Goal: Check status: Check status

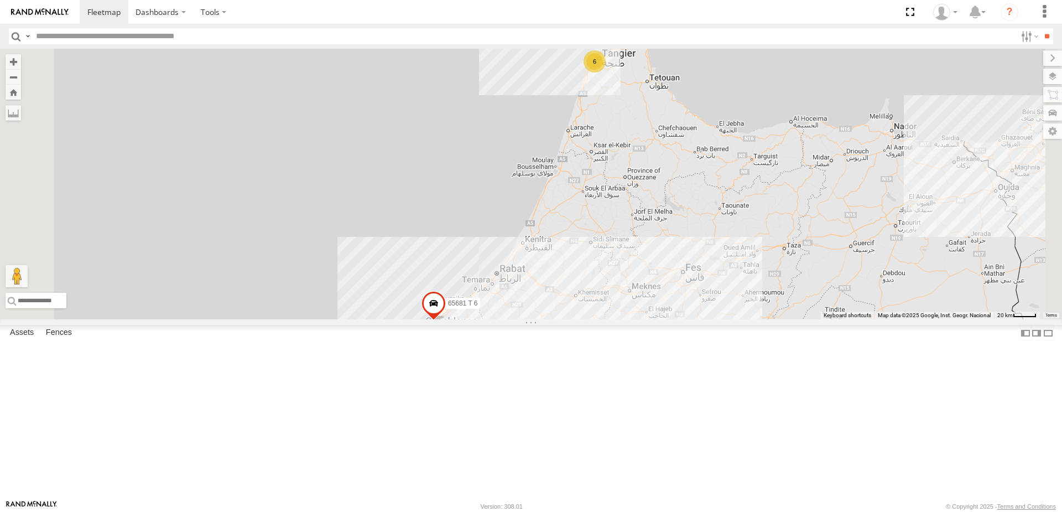
click at [606, 72] on div "6" at bounding box center [595, 61] width 22 height 22
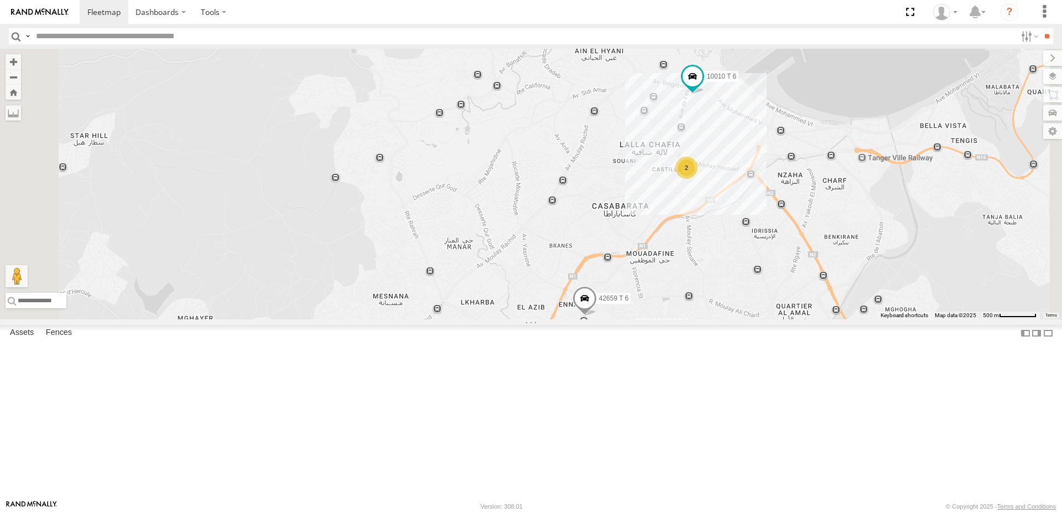
drag, startPoint x: 763, startPoint y: 176, endPoint x: 706, endPoint y: 281, distance: 119.3
click at [706, 281] on div "65681 T 6 42569 T 6 54289 T 6 10069 T 6 2 10010 T 6 42659 T 6" at bounding box center [531, 184] width 1062 height 270
click at [698, 179] on div "2" at bounding box center [686, 168] width 22 height 22
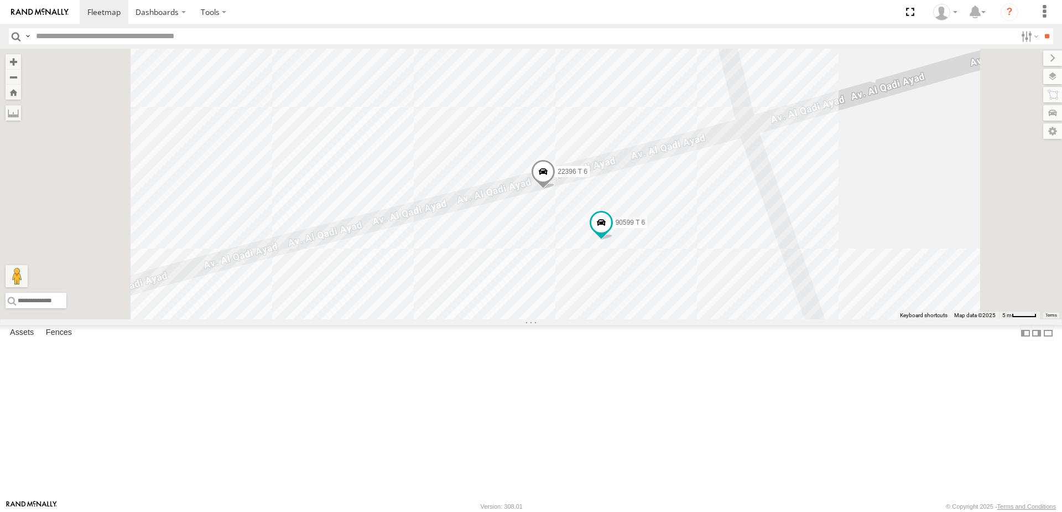
click at [940, 155] on div "65681 T 6 42569 T 6 54289 T 6 10069 T 6 10010 T 6 42659 T 6 22396 T 6 90599 T 6" at bounding box center [531, 184] width 1062 height 270
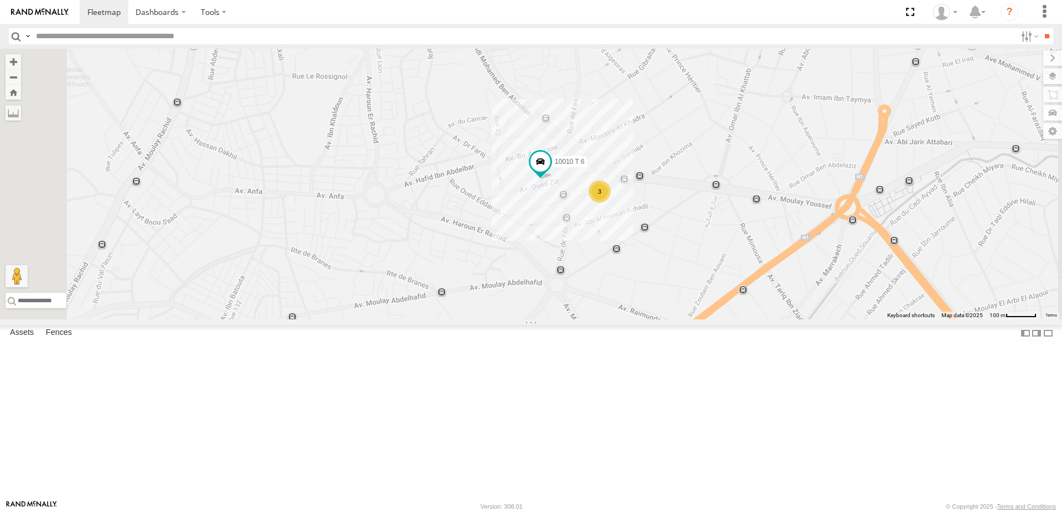
click at [0, 0] on div "10010 T 6" at bounding box center [0, 0] width 0 height 0
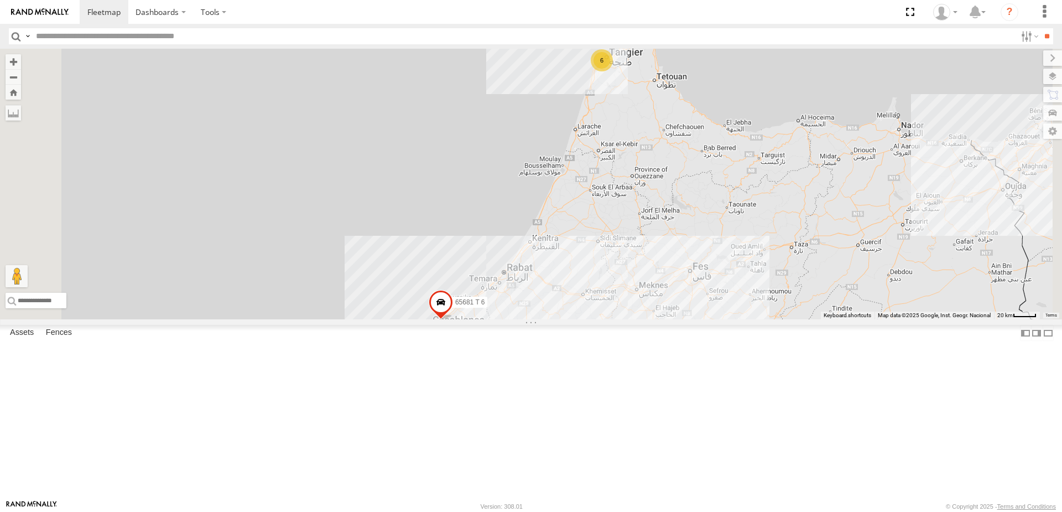
click at [0, 0] on div "Tanger" at bounding box center [0, 0] width 0 height 0
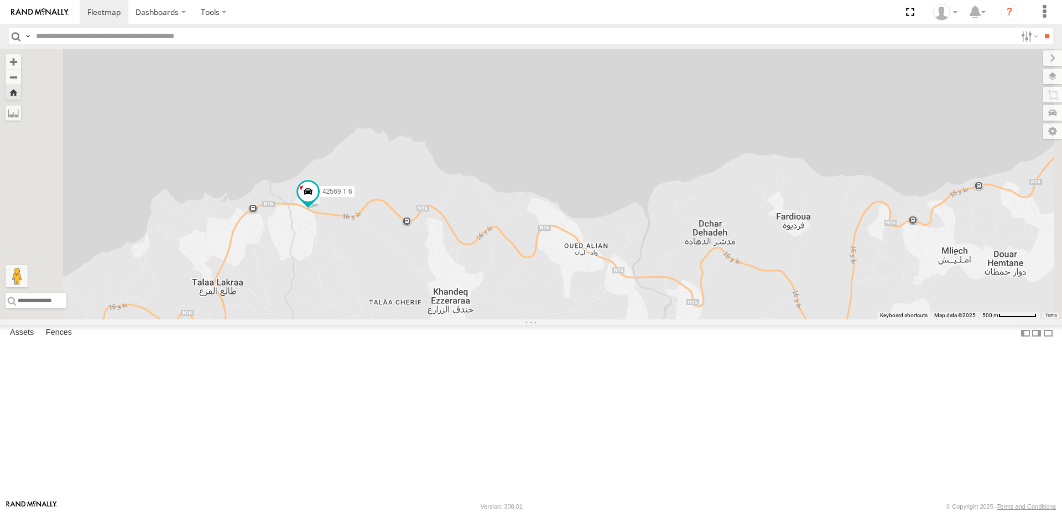
click at [0, 0] on div "10010 T 6" at bounding box center [0, 0] width 0 height 0
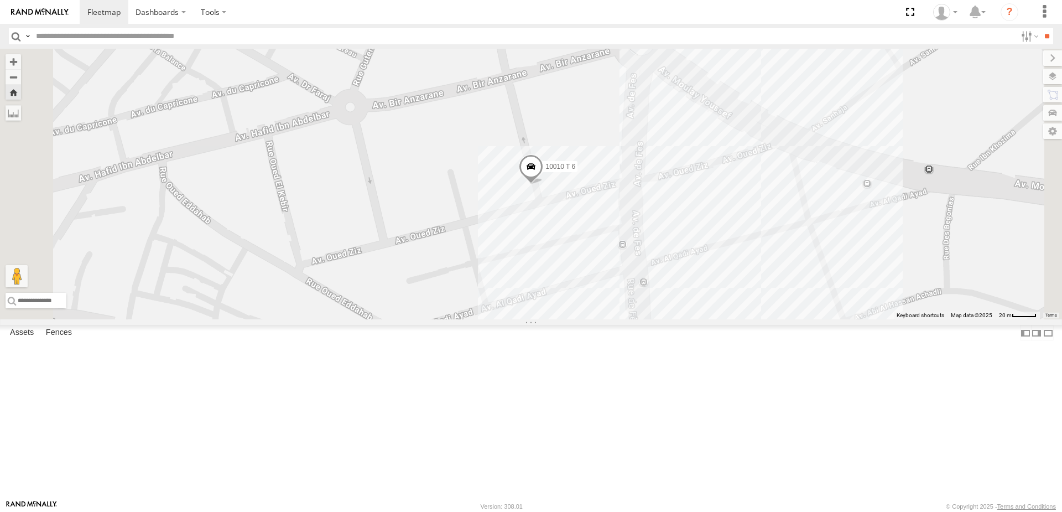
click at [543, 184] on span at bounding box center [531, 169] width 24 height 30
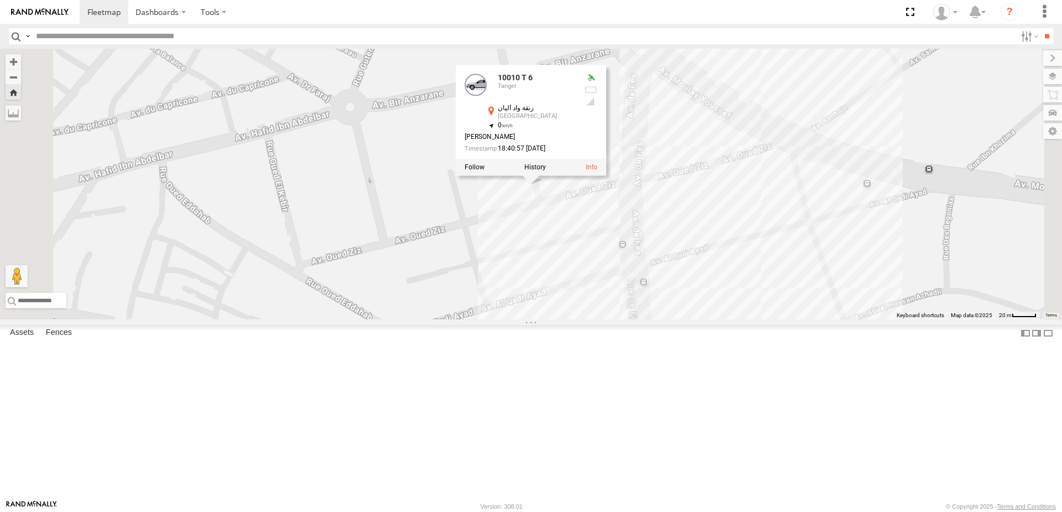
click at [630, 287] on div "10010 T 6 10010 T 6 Tanger زنقة [GEOGRAPHIC_DATA] 35.77073 , -5.81537 0 [PERSON…" at bounding box center [531, 184] width 1062 height 270
